Goal: Task Accomplishment & Management: Use online tool/utility

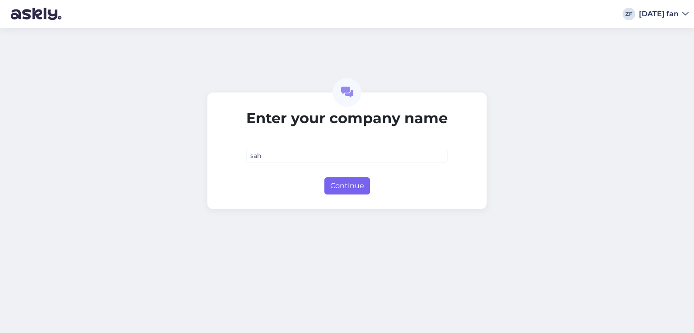
type input "sah"
click at [338, 183] on button "Continue" at bounding box center [347, 186] width 46 height 17
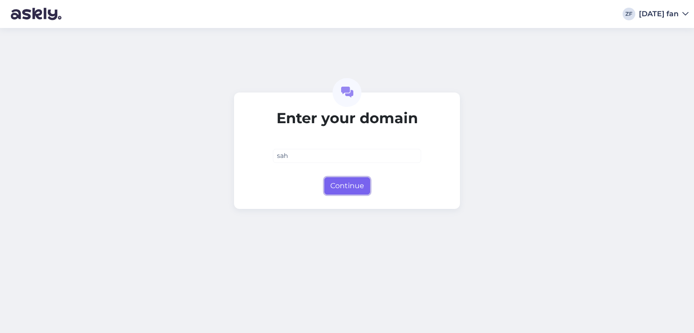
click at [342, 185] on button "Continue" at bounding box center [347, 186] width 46 height 17
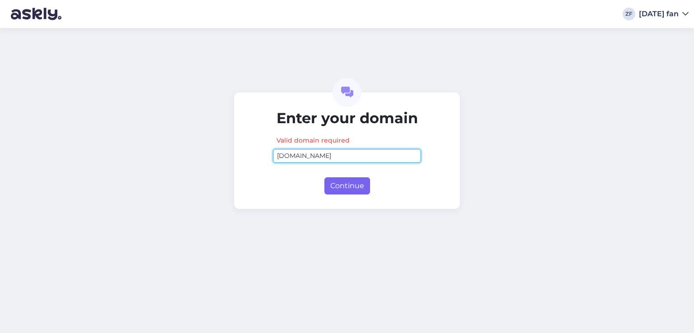
type input "[DOMAIN_NAME]"
click at [341, 185] on button "Continue" at bounding box center [347, 186] width 46 height 17
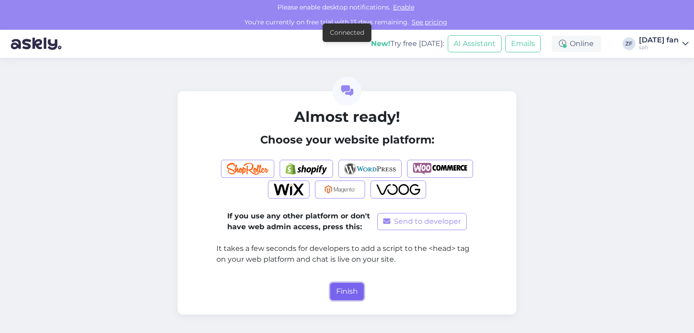
click at [348, 286] on button "Finish" at bounding box center [346, 291] width 33 height 17
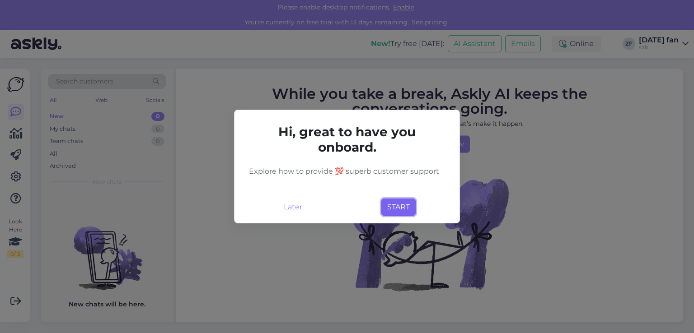
click at [399, 205] on button "START" at bounding box center [398, 207] width 34 height 17
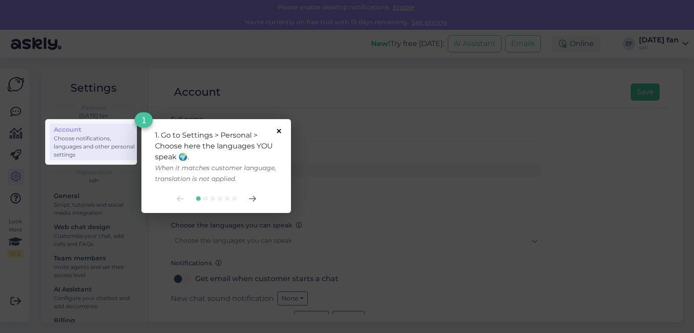
click at [278, 129] on icon at bounding box center [279, 131] width 4 height 4
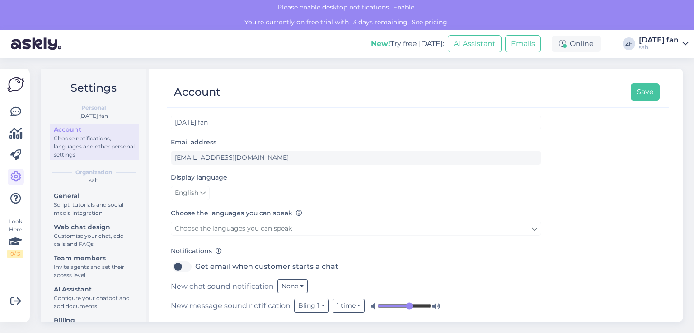
scroll to position [18, 0]
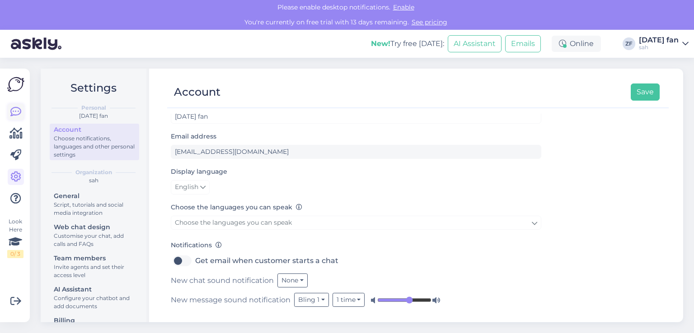
click at [15, 111] on icon at bounding box center [15, 112] width 11 height 11
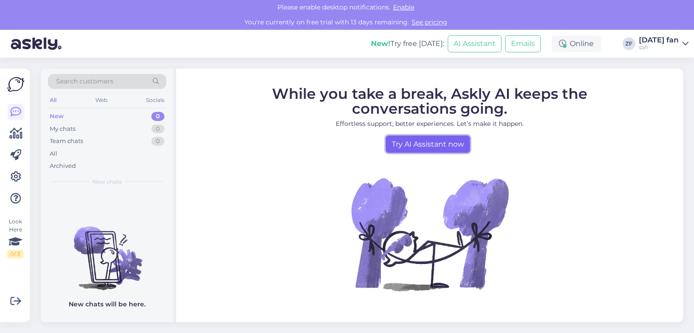
click at [421, 147] on link "Try AI Assistant now" at bounding box center [428, 144] width 84 height 17
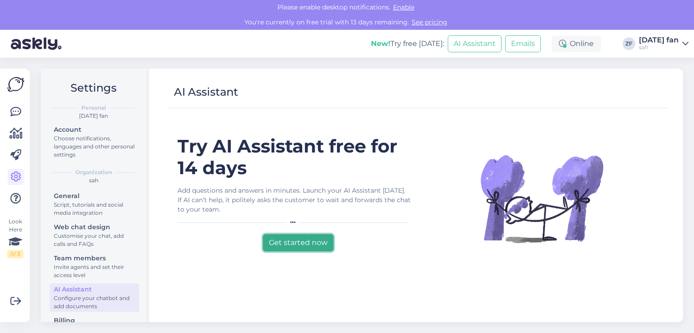
click at [296, 244] on button "Get started now" at bounding box center [298, 242] width 70 height 17
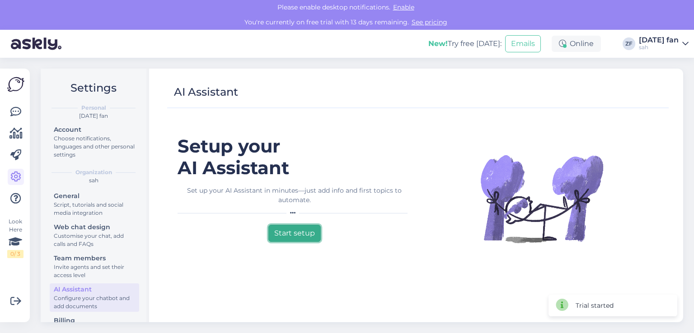
click at [301, 235] on button "Start setup" at bounding box center [294, 233] width 52 height 17
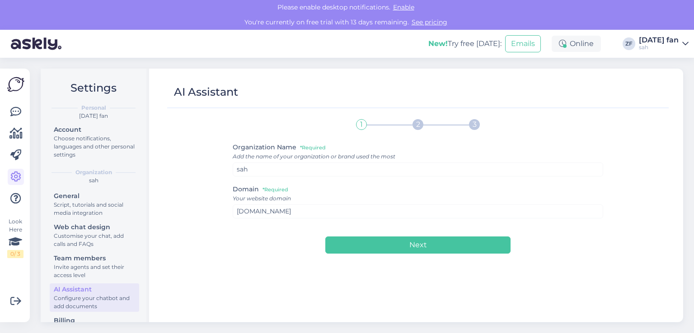
click at [678, 41] on div "[DATE] fan" at bounding box center [659, 40] width 40 height 7
click at [614, 106] on div "Log out" at bounding box center [633, 107] width 111 height 16
